Goal: Information Seeking & Learning: Learn about a topic

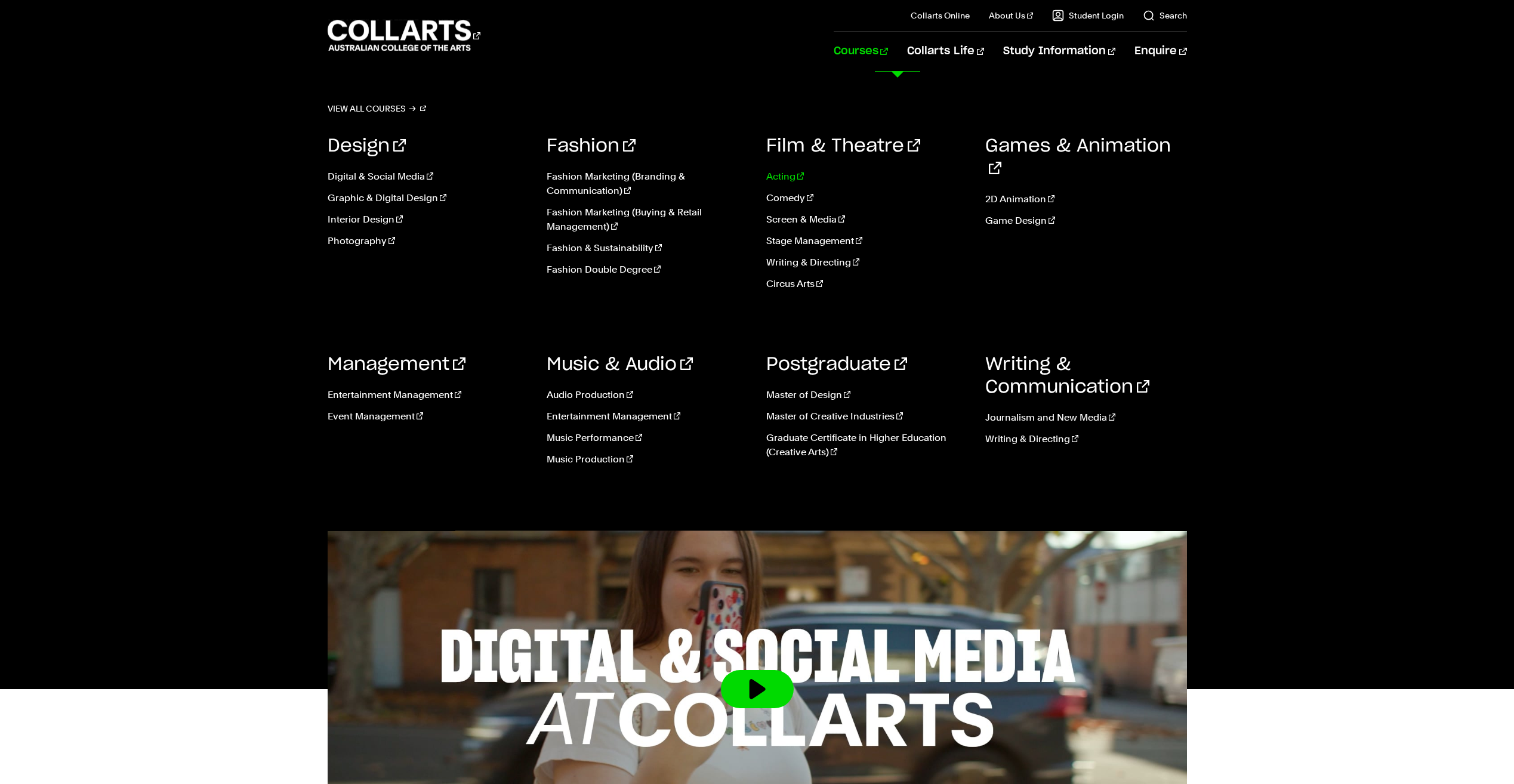
click at [784, 170] on link "Acting" at bounding box center [866, 177] width 201 height 14
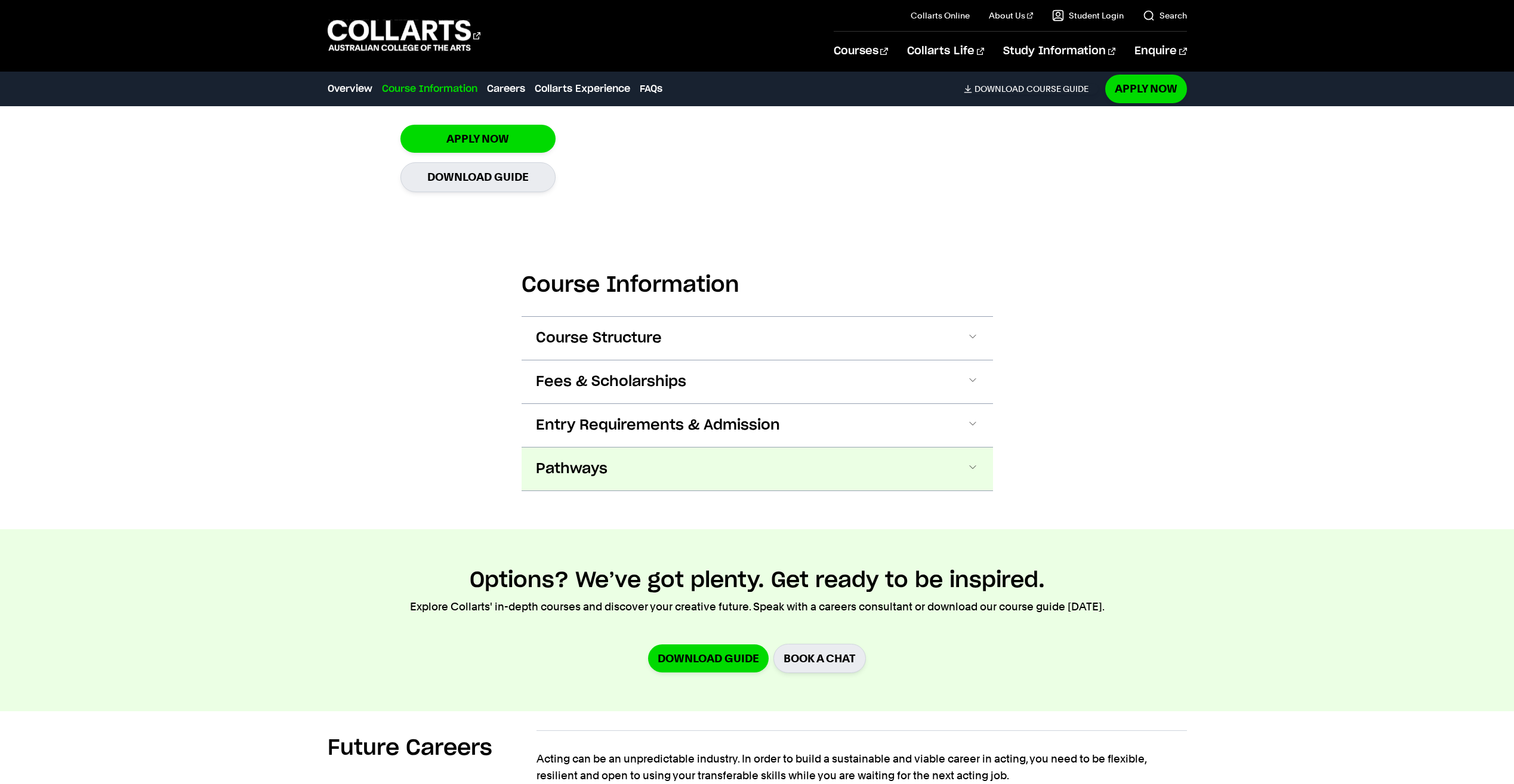
scroll to position [1133, 0]
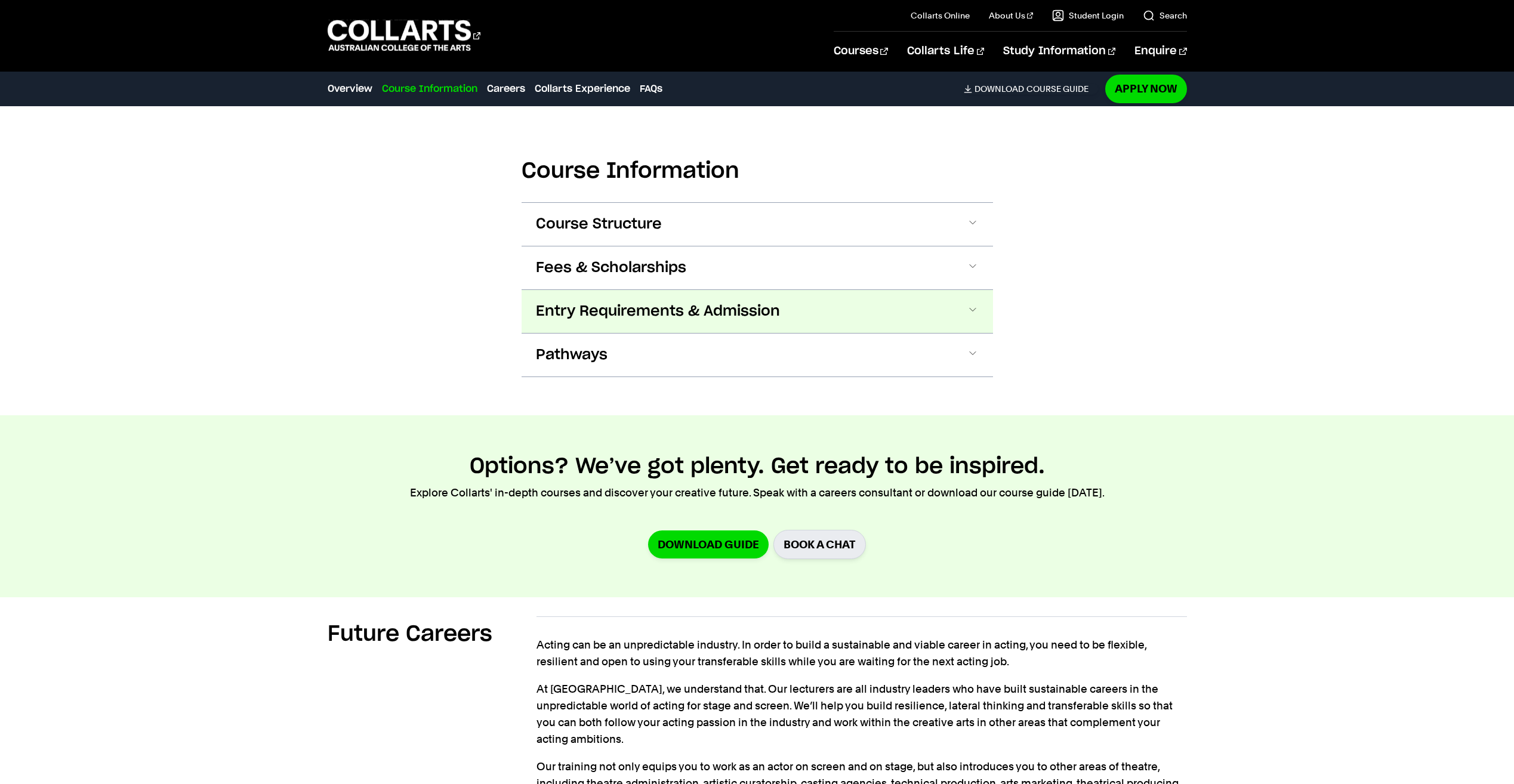
click at [857, 325] on button "Entry Requirements & Admission" at bounding box center [757, 311] width 471 height 43
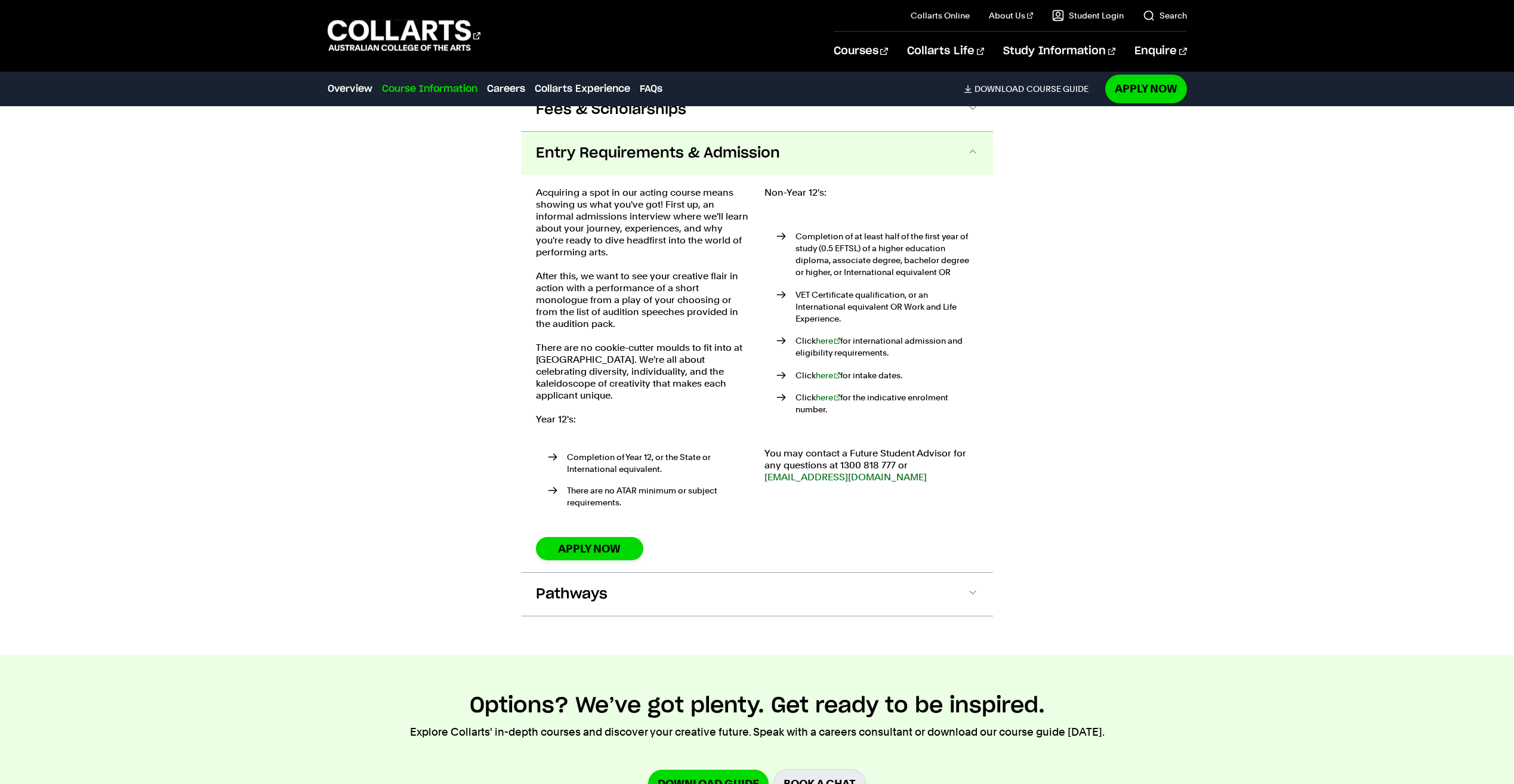
scroll to position [1316, 0]
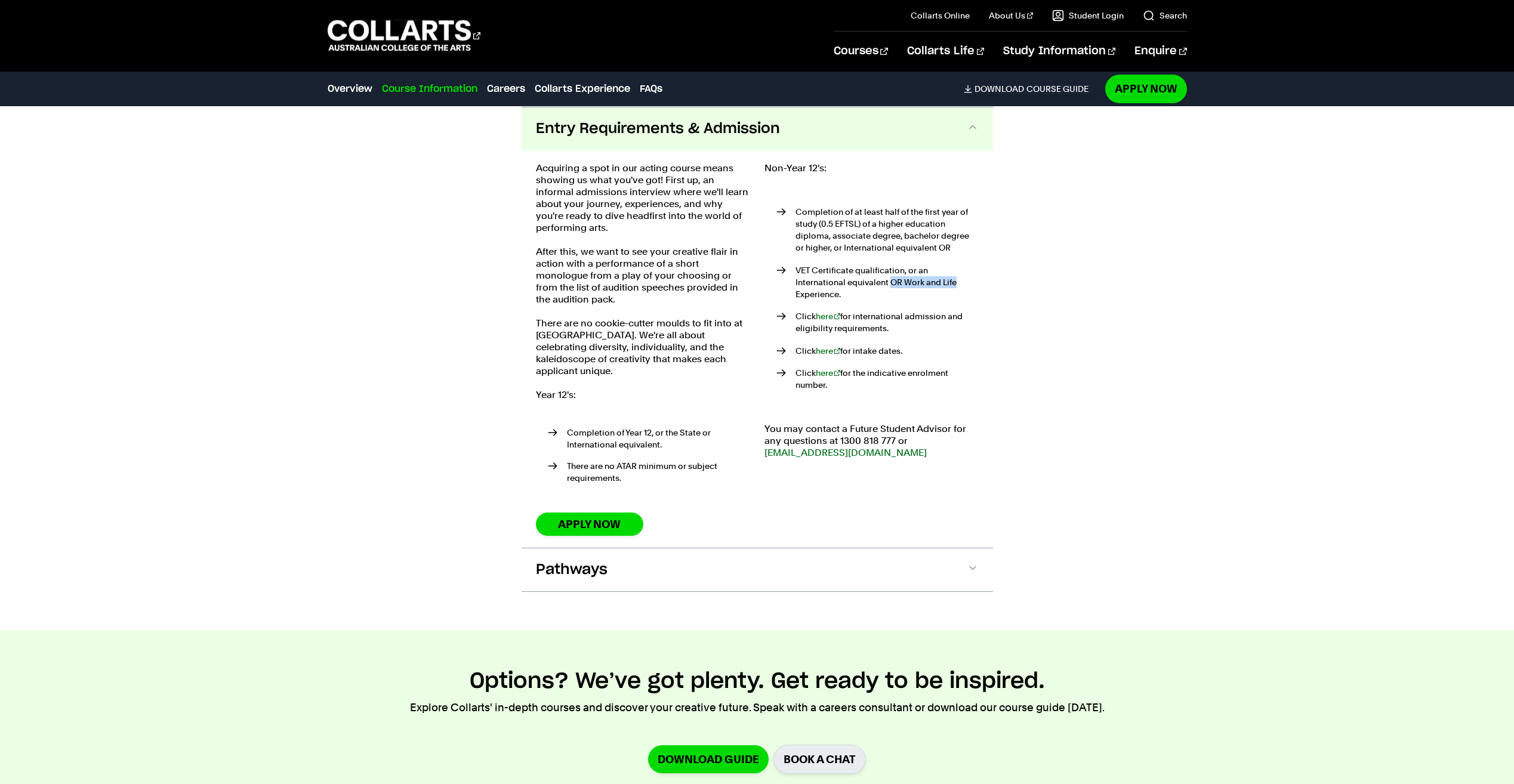
drag, startPoint x: 841, startPoint y: 277, endPoint x: 903, endPoint y: 279, distance: 62.0
click at [903, 279] on p "VET Certificate qualification, or an International equivalent OR Work and Life …" at bounding box center [887, 282] width 183 height 36
drag, startPoint x: 903, startPoint y: 279, endPoint x: 1006, endPoint y: 288, distance: 103.4
click at [1006, 288] on div "Course Information Course Structure Bachelor of Performing Arts (Acting) The Ba…" at bounding box center [756, 274] width 1116 height 710
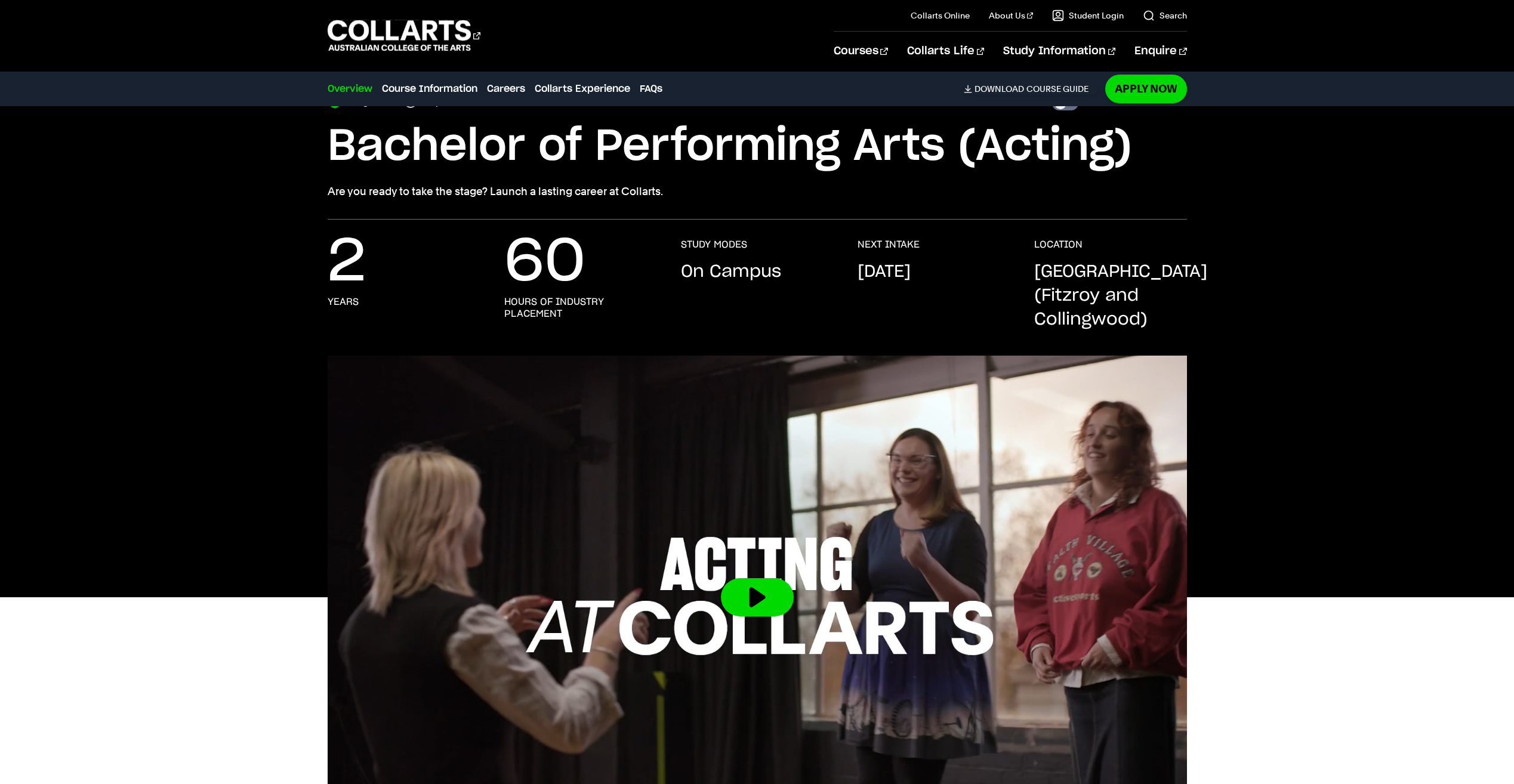
scroll to position [63, 0]
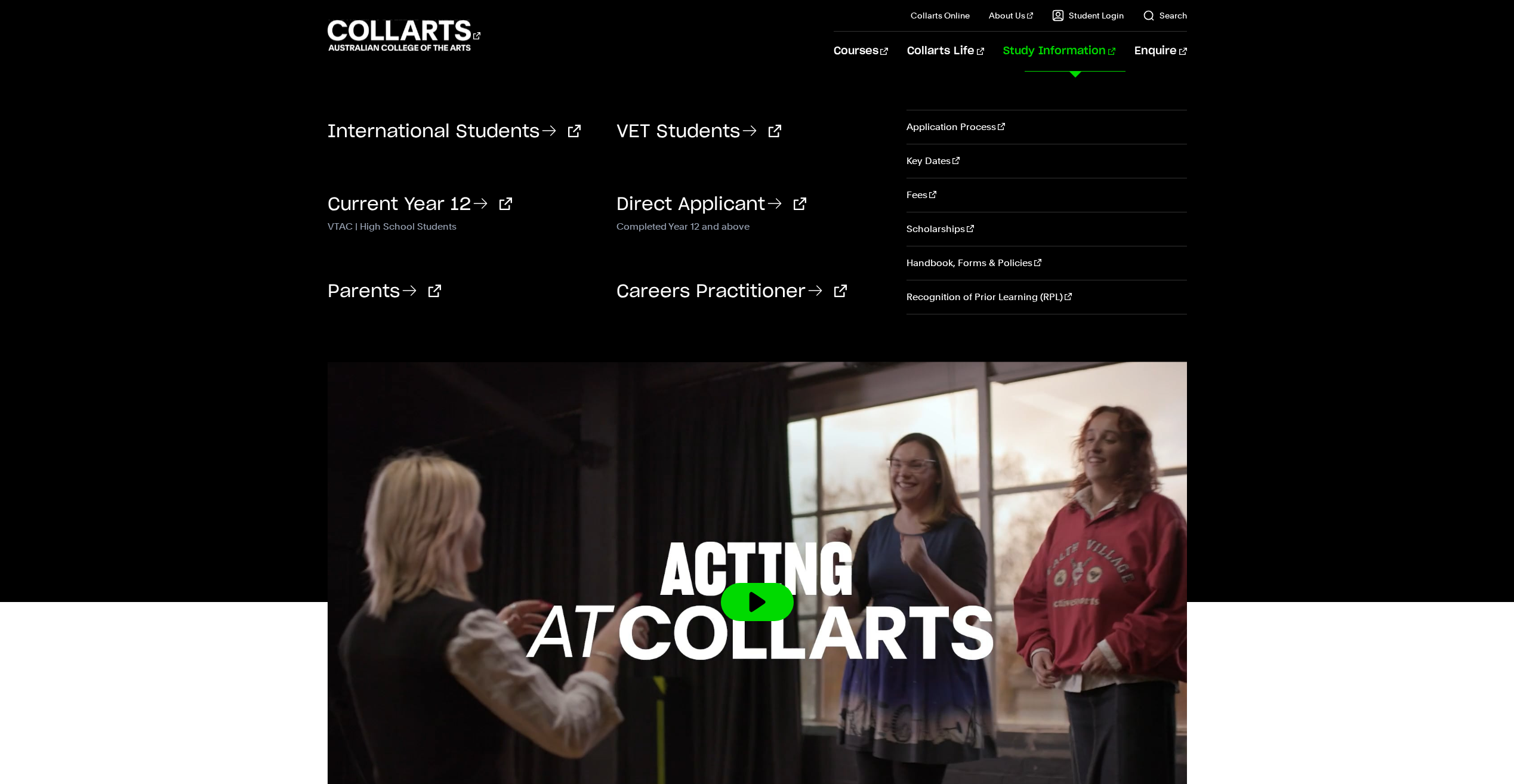
click at [1080, 49] on link "Study Information" at bounding box center [1059, 51] width 112 height 39
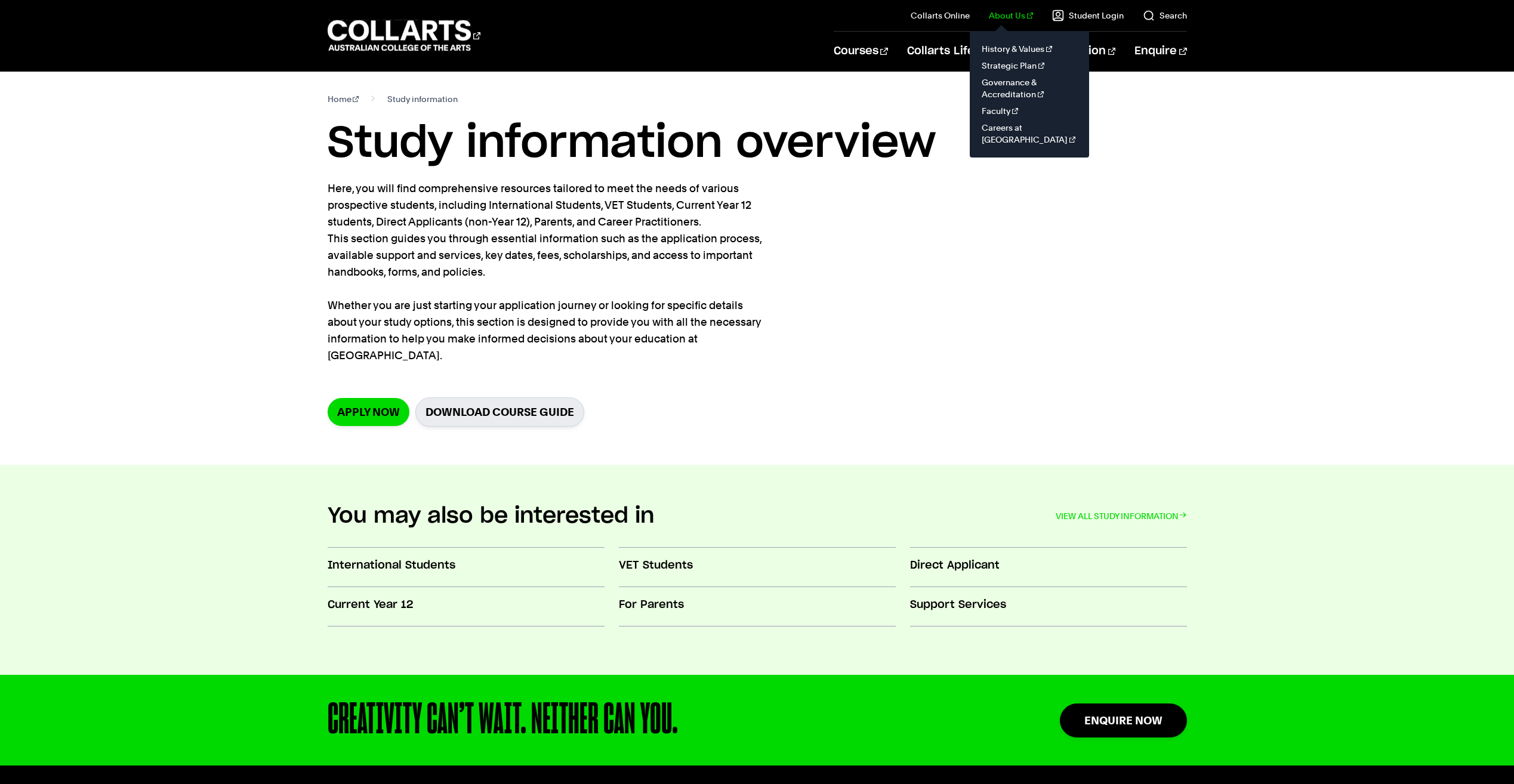
click at [1019, 11] on link "About Us" at bounding box center [1010, 15] width 44 height 12
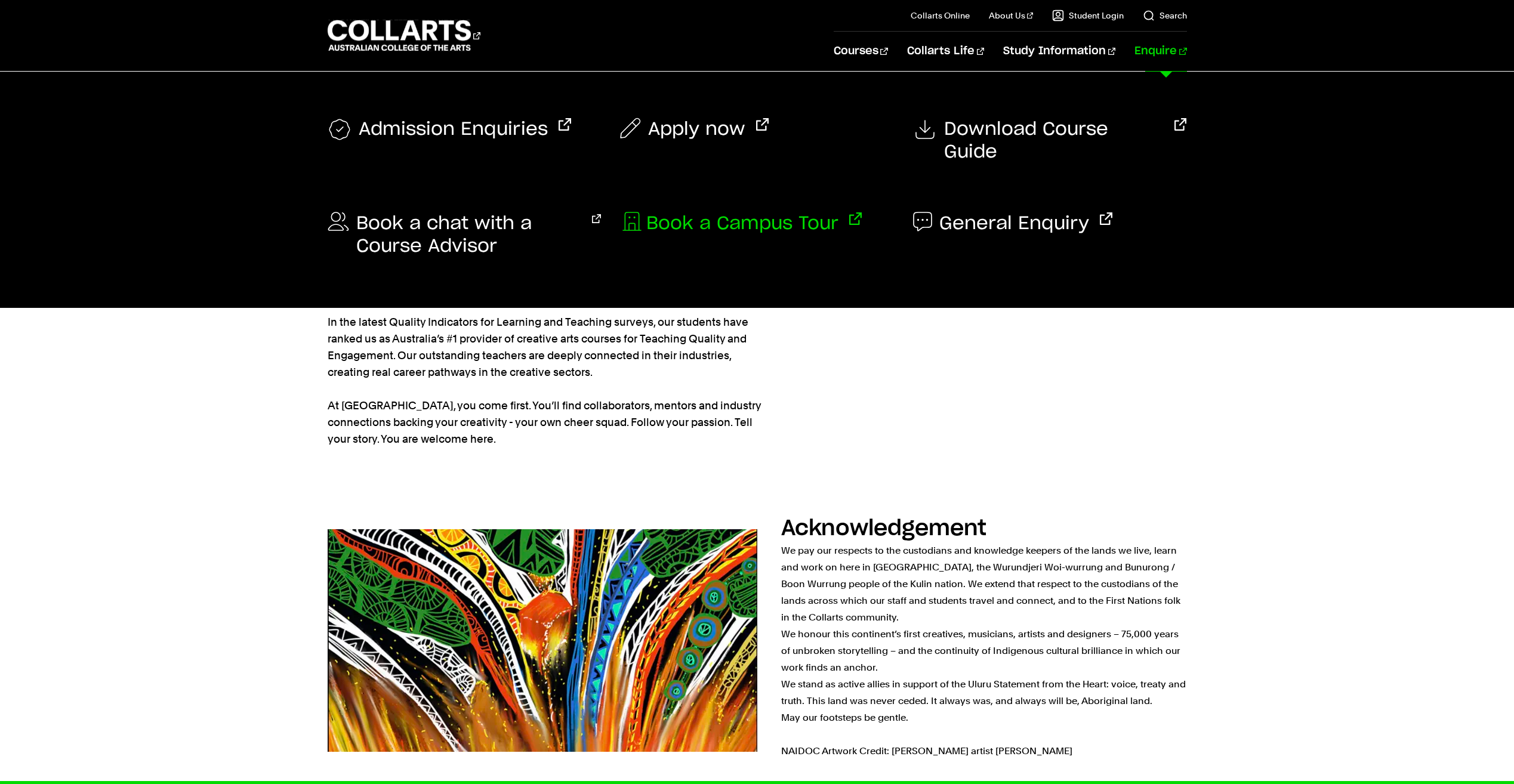
click at [739, 212] on span "Book a Campus Tour" at bounding box center [742, 224] width 192 height 22
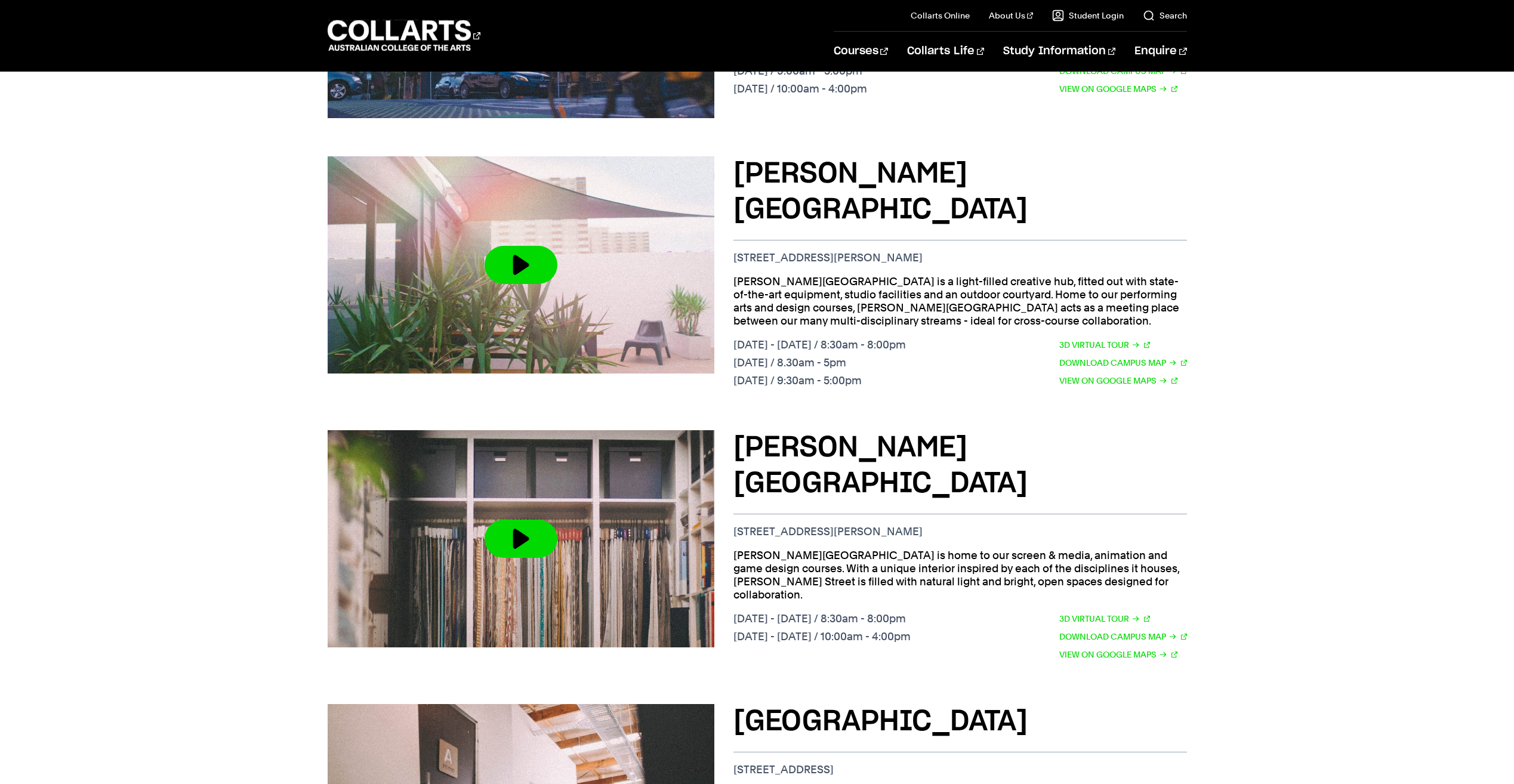
scroll to position [477, 0]
